Goal: Task Accomplishment & Management: Complete application form

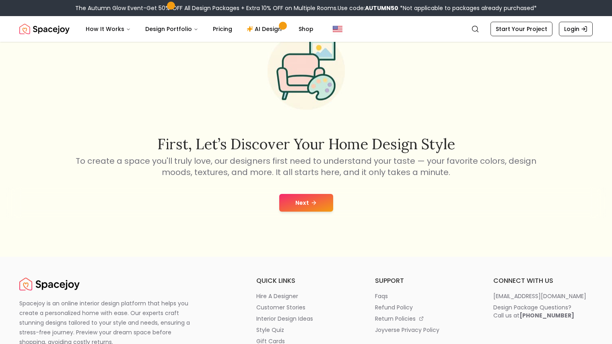
scroll to position [60, 0]
click at [301, 210] on button "Next" at bounding box center [306, 203] width 54 height 18
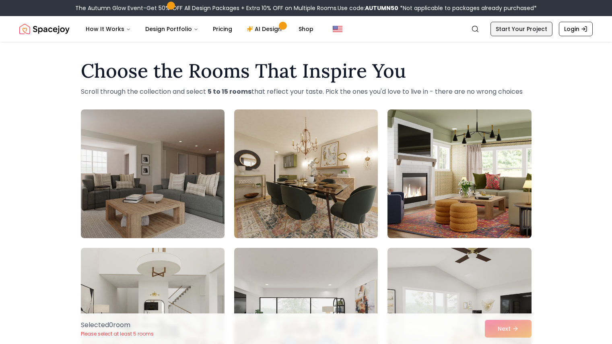
click at [534, 33] on link "Start Your Project" at bounding box center [522, 29] width 62 height 14
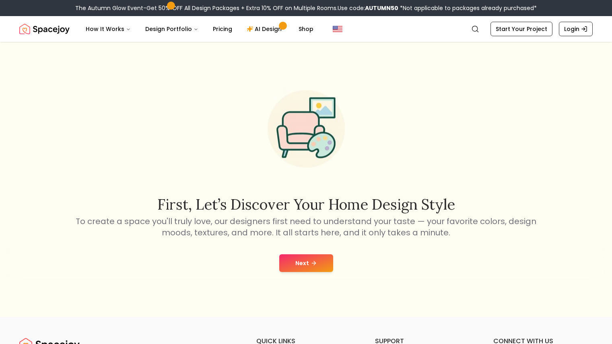
click at [290, 264] on button "Next" at bounding box center [306, 263] width 54 height 18
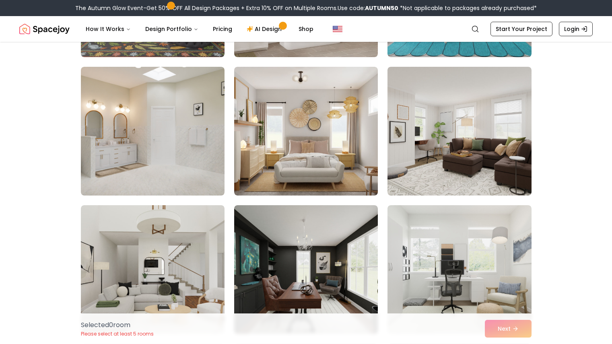
scroll to position [318, 0]
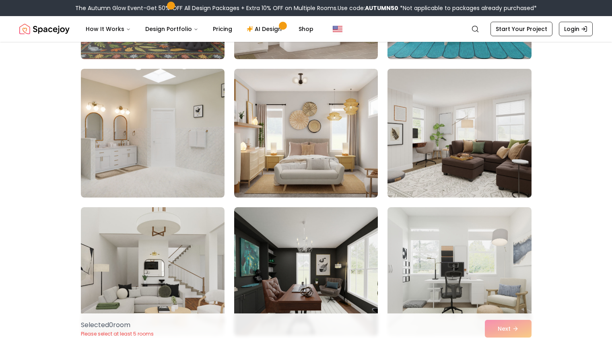
click at [426, 175] on img at bounding box center [459, 133] width 151 height 135
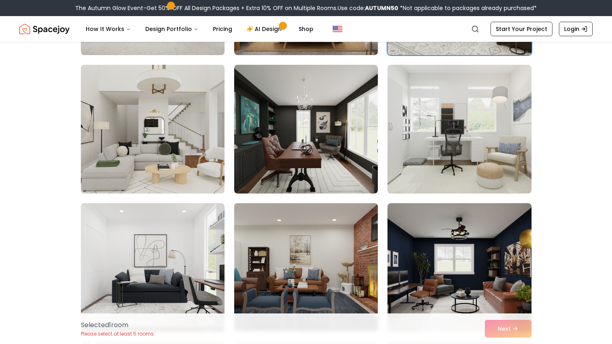
scroll to position [464, 0]
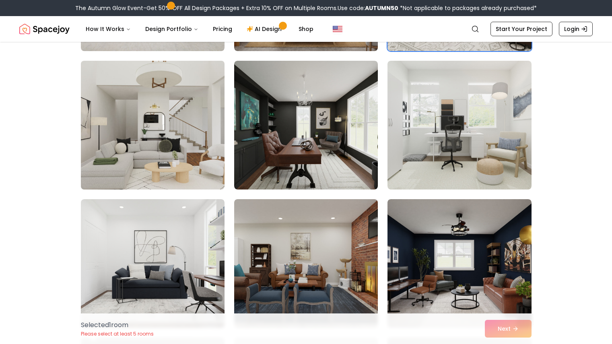
click at [156, 162] on img at bounding box center [152, 125] width 151 height 135
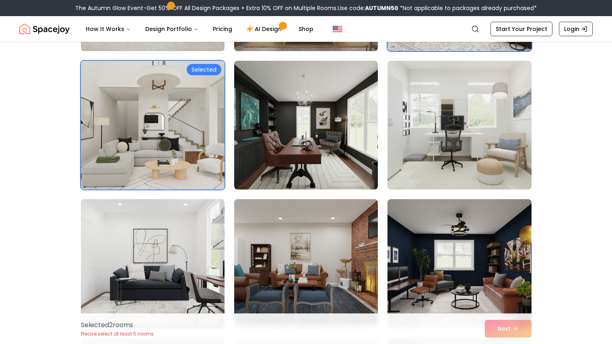
click at [200, 245] on img at bounding box center [152, 263] width 151 height 135
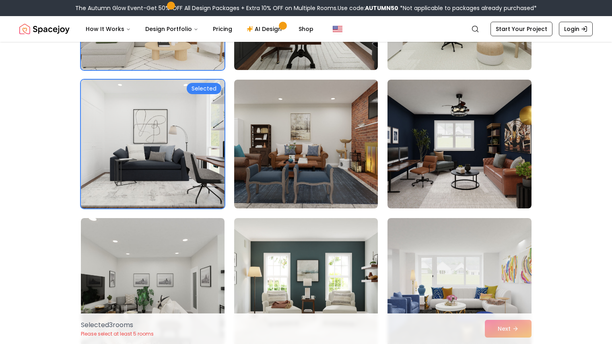
scroll to position [587, 0]
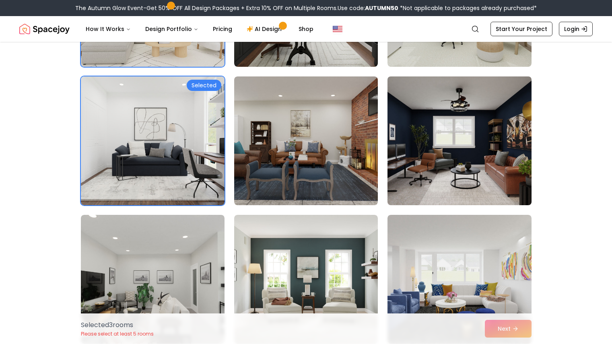
click at [425, 166] on img at bounding box center [459, 140] width 151 height 135
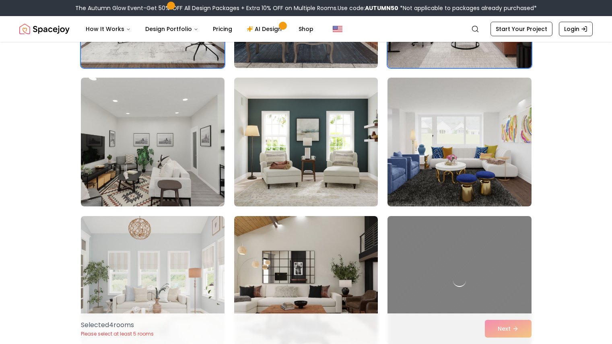
scroll to position [725, 0]
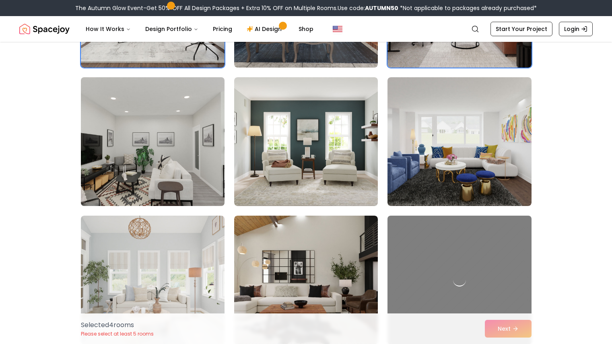
click at [160, 181] on img at bounding box center [152, 141] width 151 height 135
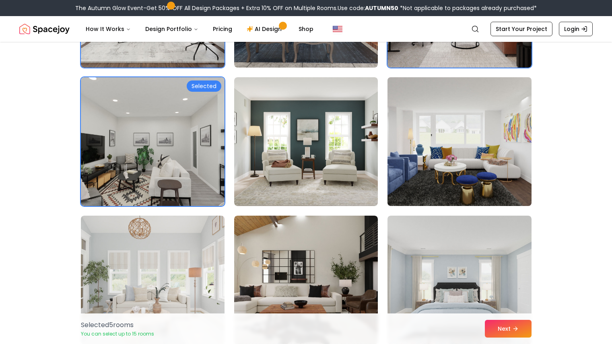
click at [447, 161] on img at bounding box center [459, 141] width 151 height 135
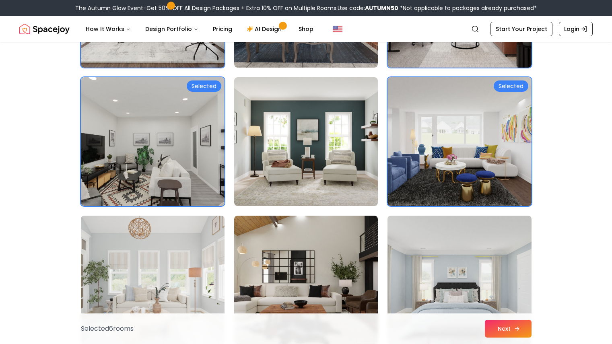
click at [514, 327] on icon at bounding box center [517, 329] width 6 height 6
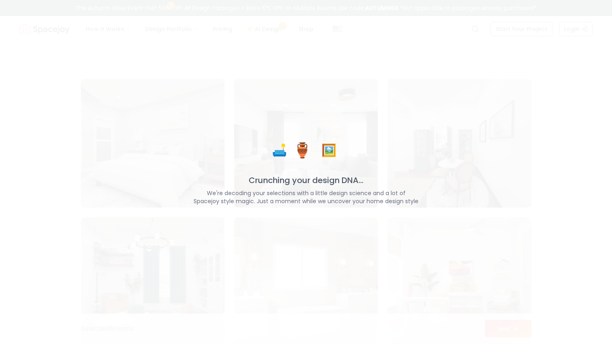
scroll to position [0, 0]
